Goal: Task Accomplishment & Management: Manage account settings

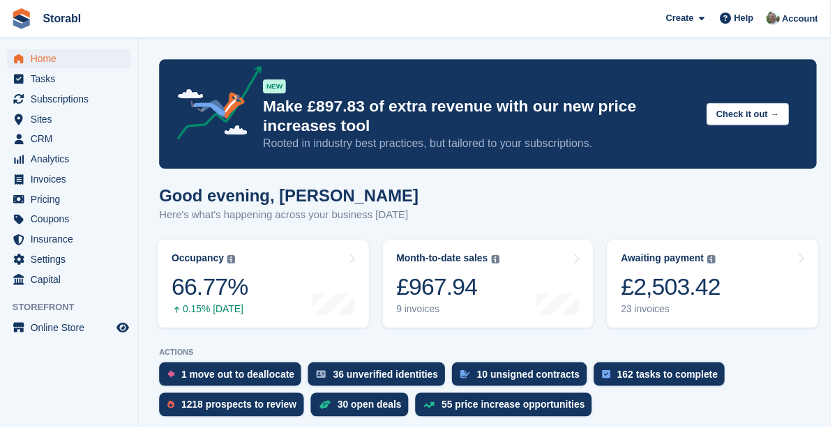
click at [700, 284] on div "£2,503.42" at bounding box center [676, 289] width 100 height 29
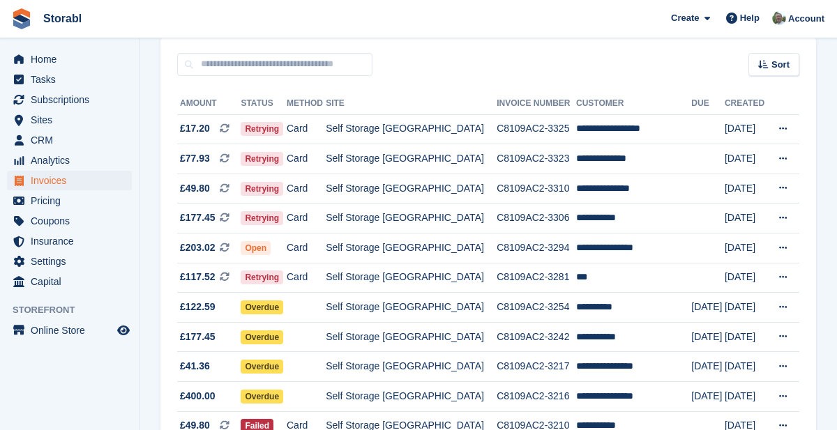
scroll to position [121, 0]
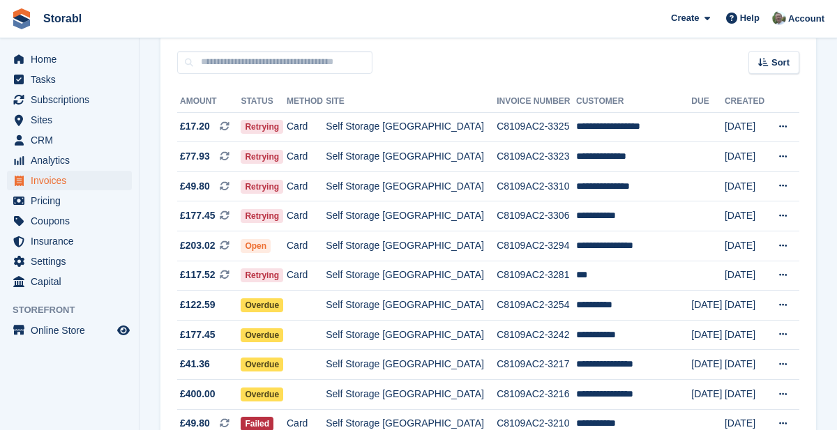
click at [782, 364] on icon at bounding box center [783, 364] width 8 height 9
click at [725, 412] on p "View on Stripe" at bounding box center [728, 412] width 121 height 22
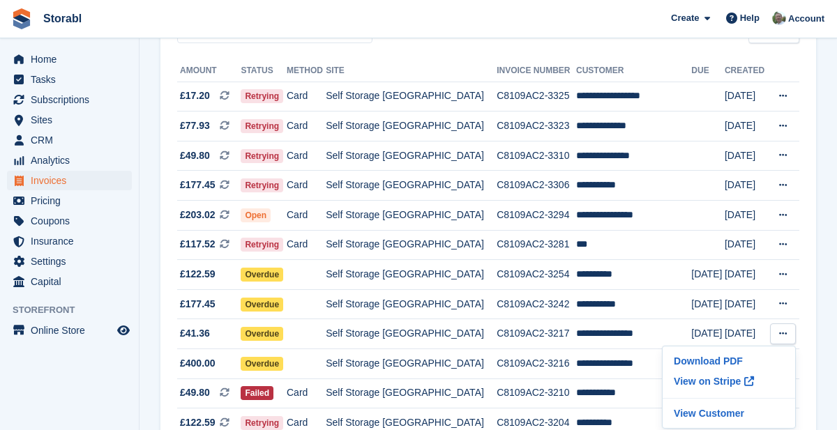
scroll to position [151, 0]
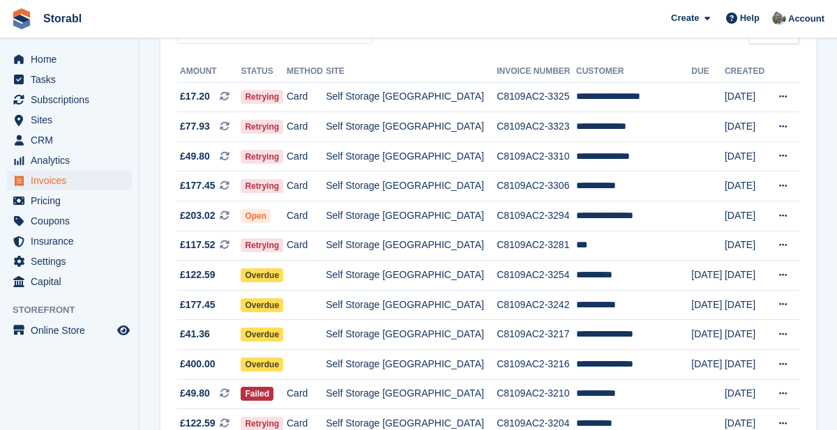
click at [782, 305] on icon at bounding box center [783, 304] width 8 height 9
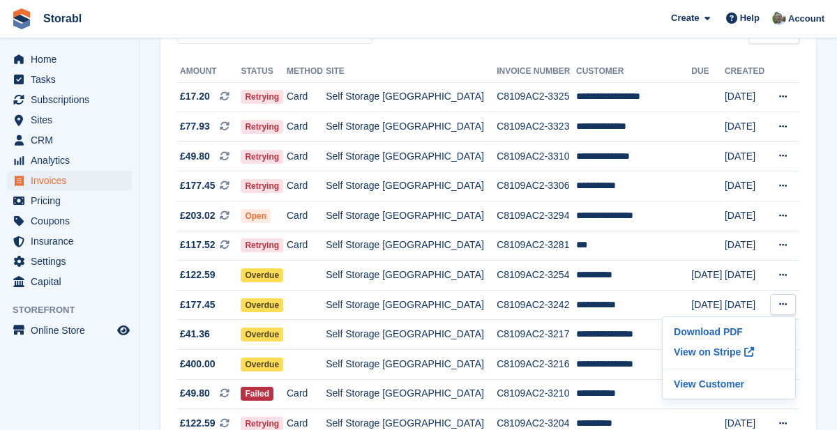
click at [727, 357] on p "View on Stripe" at bounding box center [728, 352] width 121 height 22
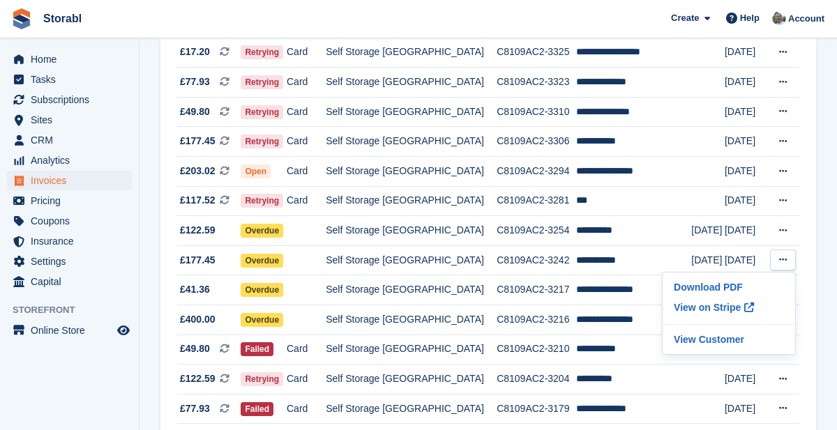
scroll to position [218, 0]
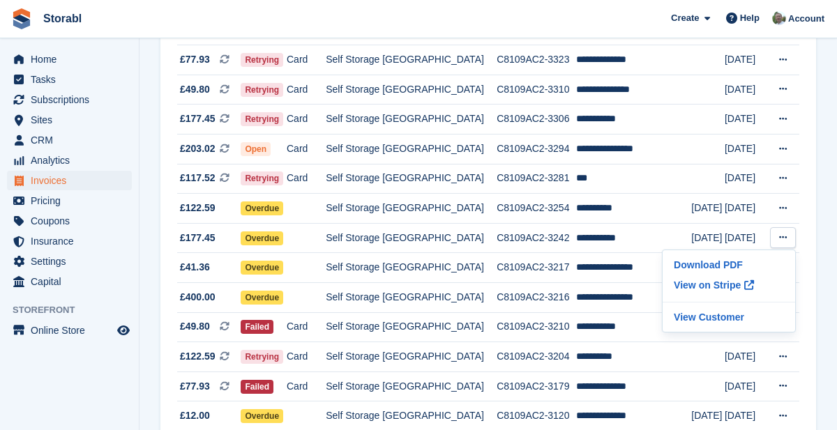
click at [599, 241] on td "**********" at bounding box center [633, 238] width 115 height 30
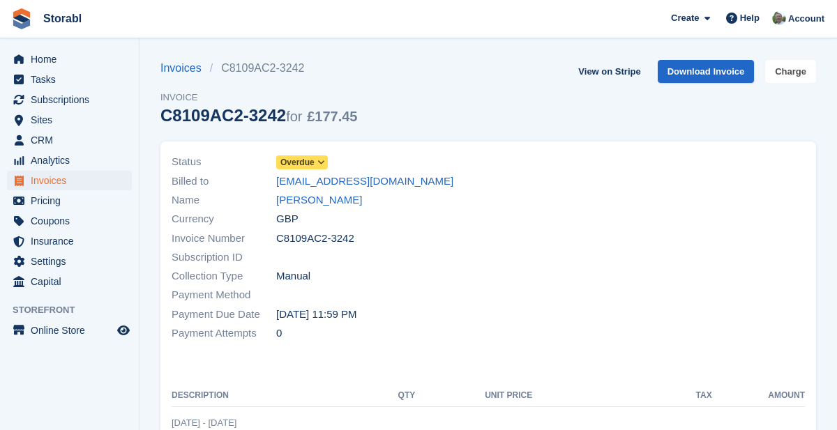
click at [799, 75] on link "Charge" at bounding box center [790, 71] width 51 height 23
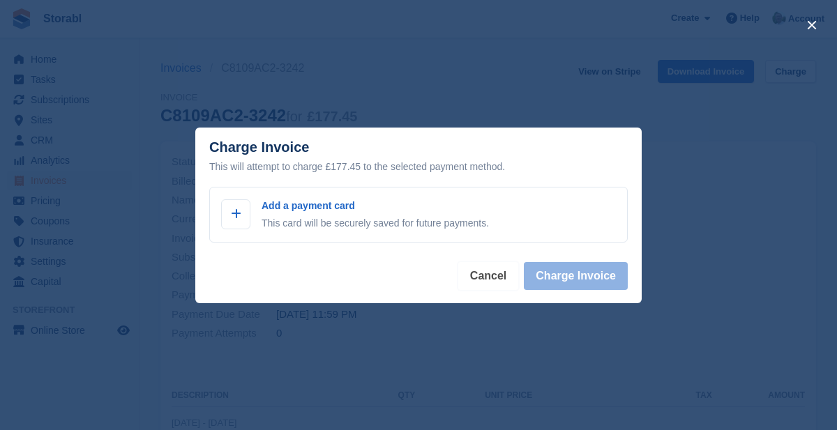
click at [503, 285] on button "Cancel" at bounding box center [488, 276] width 60 height 28
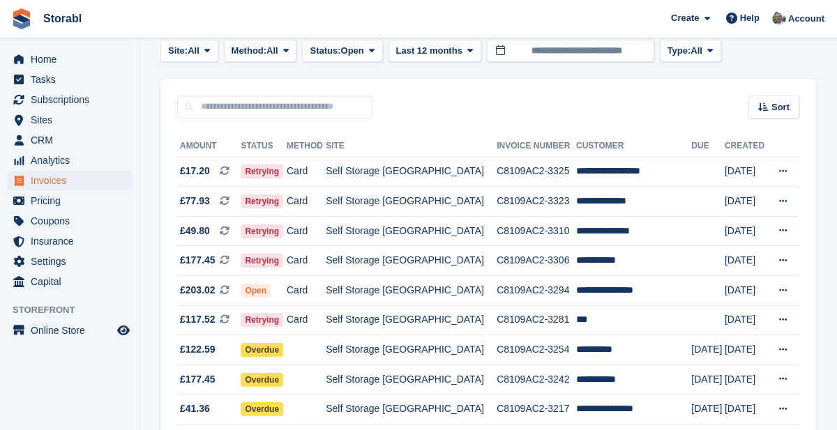
scroll to position [59, 0]
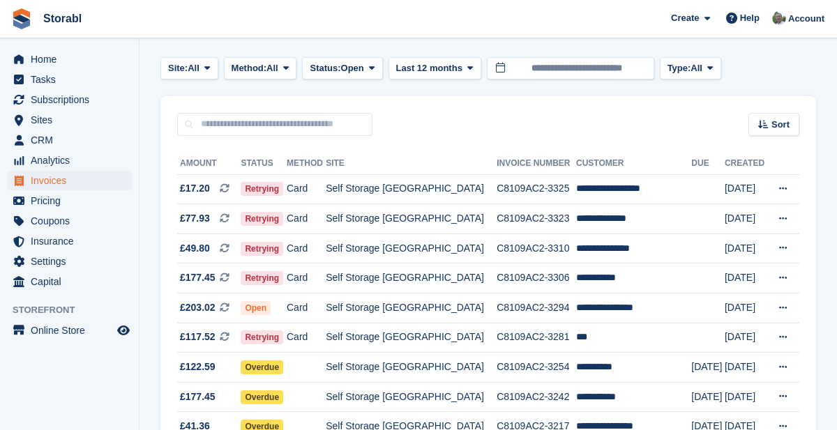
click at [786, 220] on icon at bounding box center [783, 218] width 8 height 9
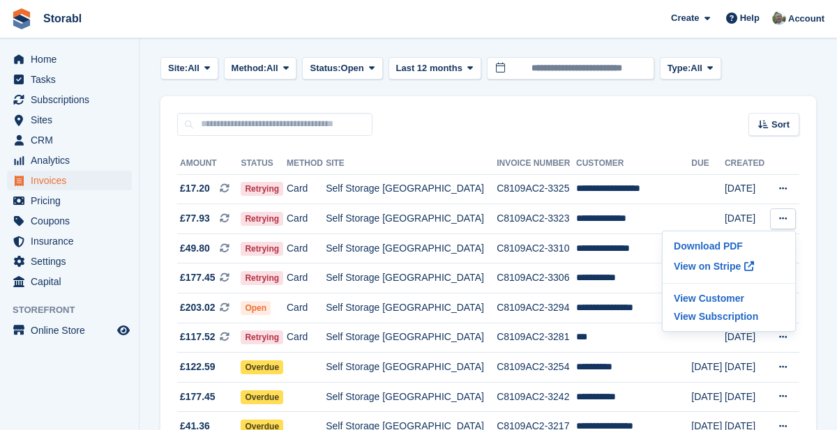
click at [724, 269] on p "View on Stripe" at bounding box center [728, 266] width 121 height 22
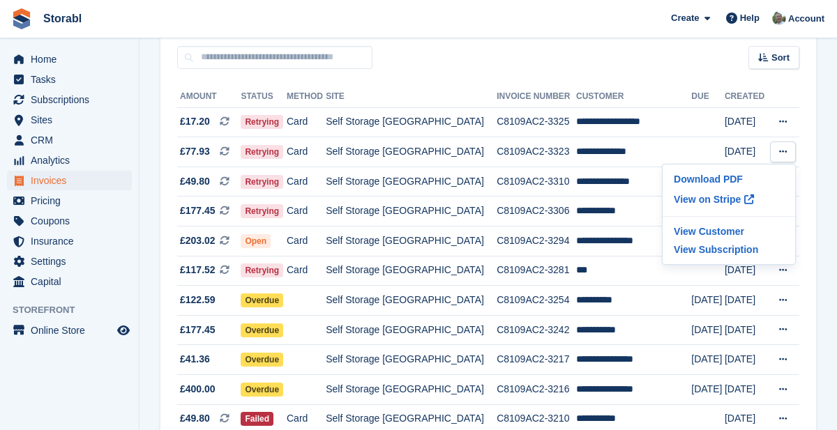
click at [780, 123] on icon at bounding box center [783, 121] width 8 height 9
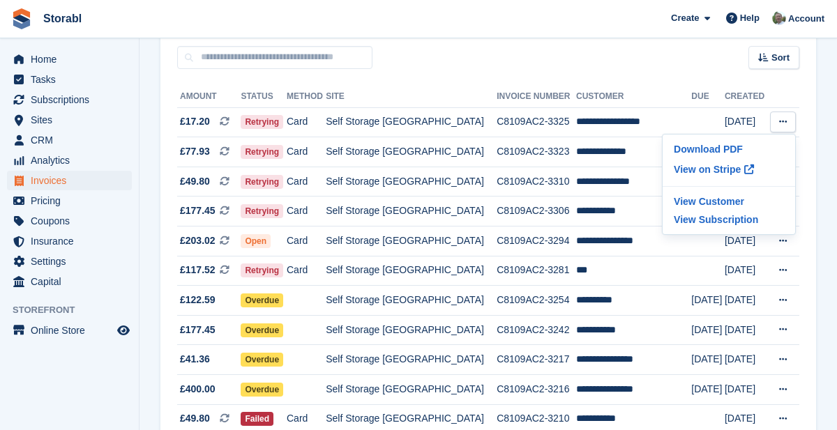
click at [717, 174] on p "View on Stripe" at bounding box center [728, 169] width 121 height 22
click at [826, 203] on section "Invoices A complete list of invoices for all payments Export Export Invoices Ex…" at bounding box center [487, 263] width 697 height 778
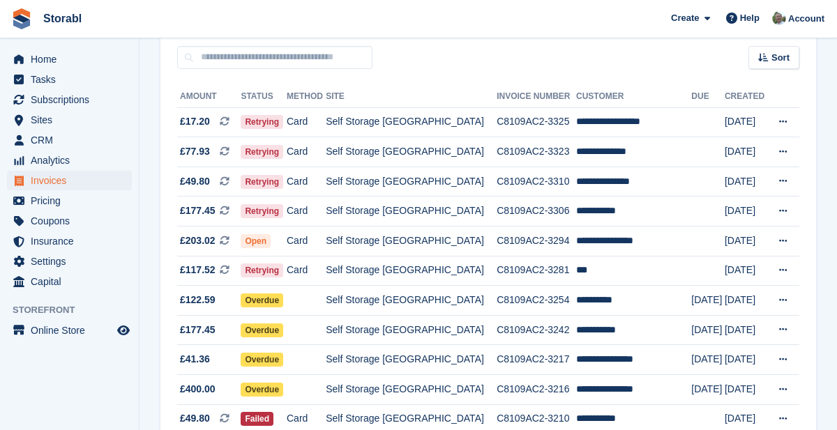
click at [780, 184] on icon at bounding box center [783, 180] width 8 height 9
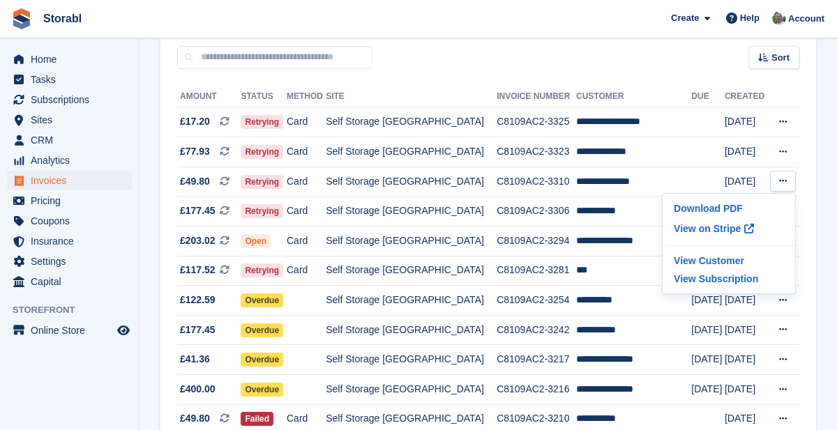
click at [718, 234] on p "View on Stripe" at bounding box center [728, 229] width 121 height 22
click at [828, 336] on section "Invoices A complete list of invoices for all payments Export Export Invoices Ex…" at bounding box center [487, 263] width 697 height 778
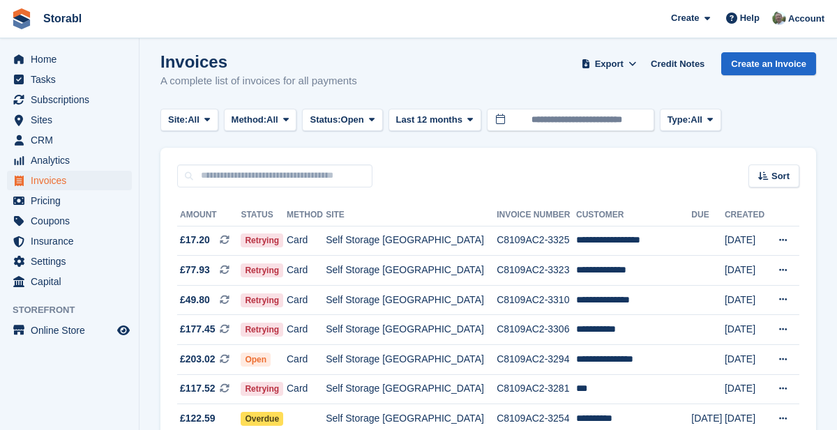
scroll to position [0, 0]
